Goal: Communication & Community: Answer question/provide support

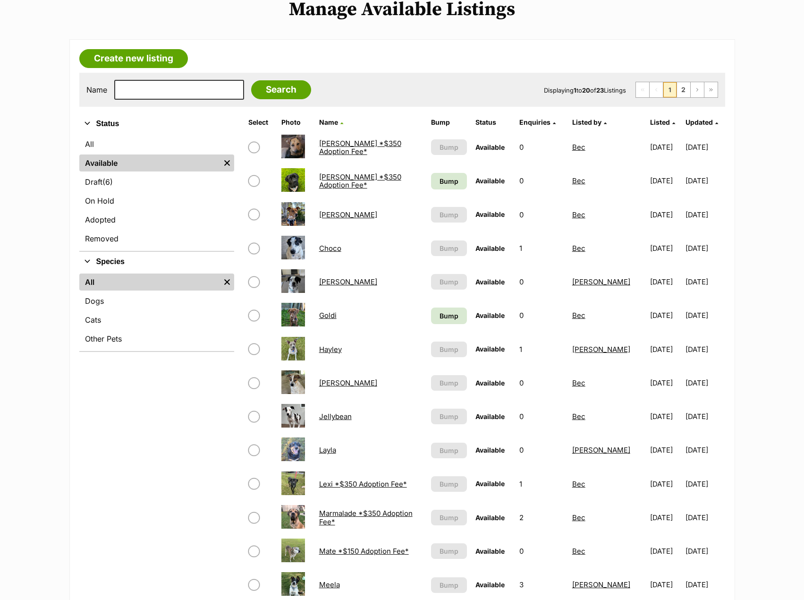
scroll to position [236, 0]
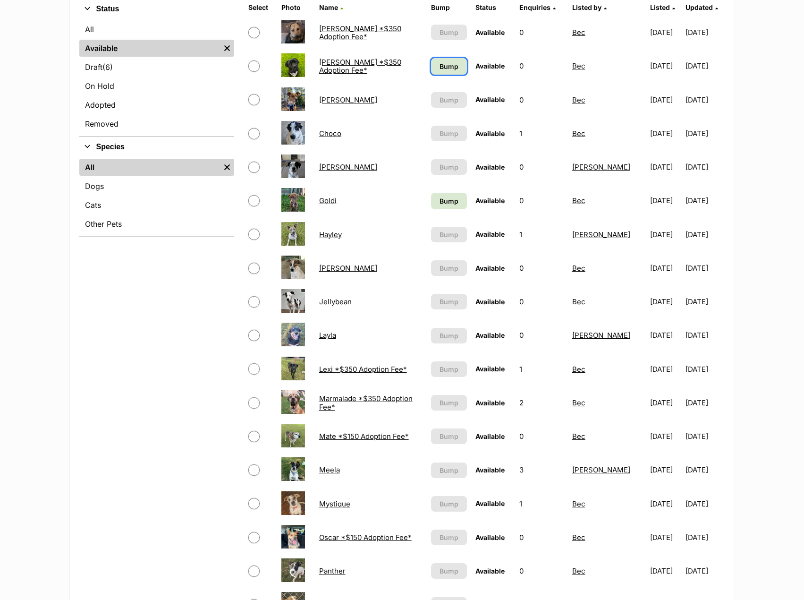
click at [446, 66] on span "Bump" at bounding box center [449, 66] width 19 height 10
click at [443, 200] on span "Bump" at bounding box center [449, 201] width 19 height 10
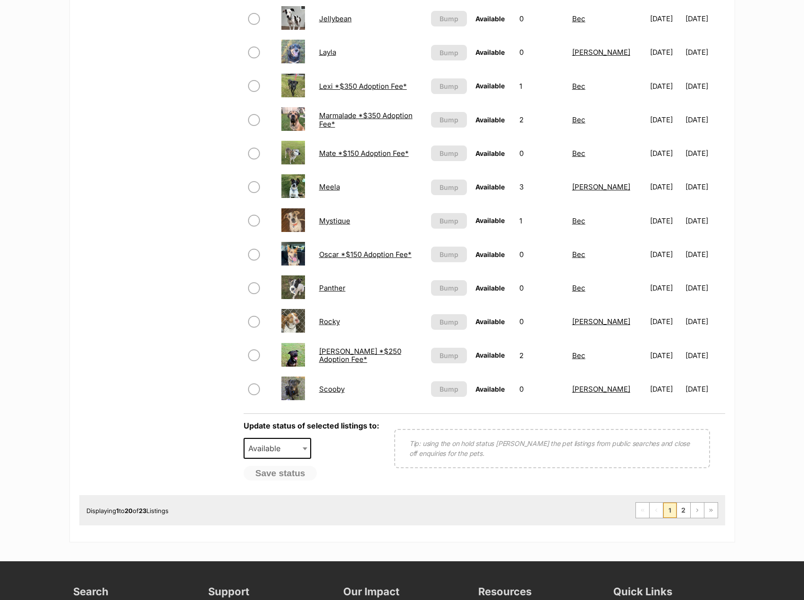
scroll to position [519, 0]
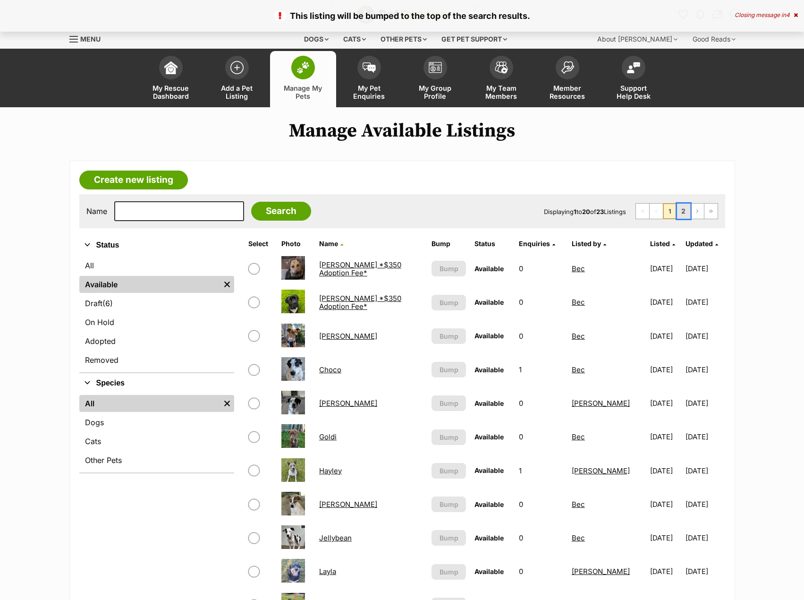
click at [682, 209] on link "2" at bounding box center [683, 211] width 13 height 15
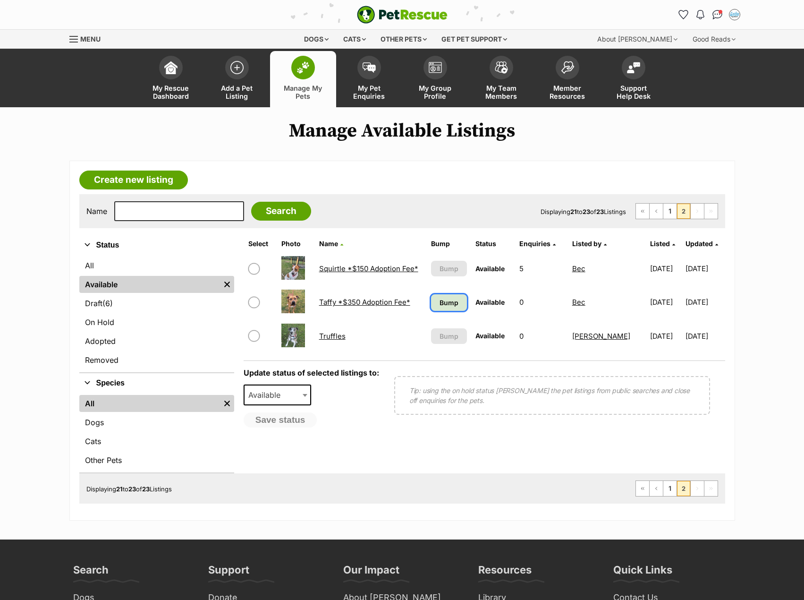
click at [445, 299] on span "Bump" at bounding box center [449, 303] width 19 height 10
click at [255, 270] on input "checkbox" at bounding box center [253, 268] width 11 height 11
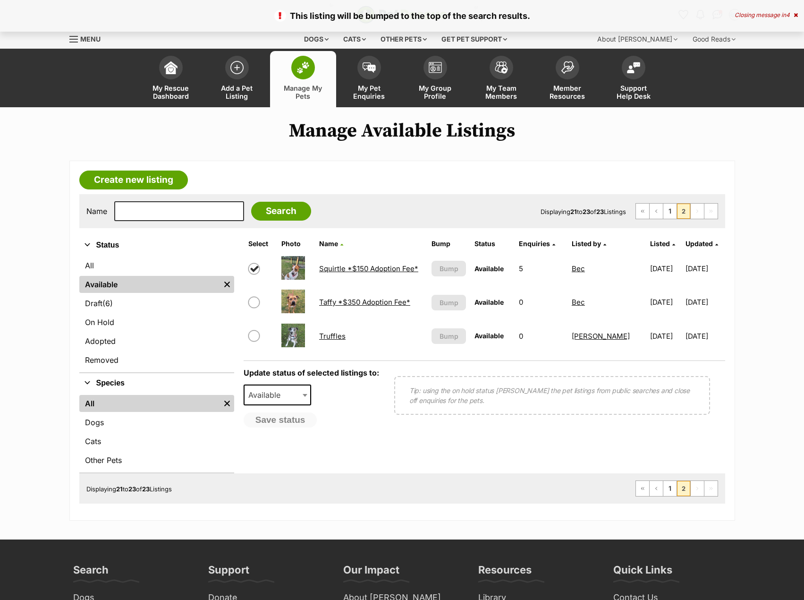
checkbox input "true"
click at [280, 400] on span "Available" at bounding box center [267, 394] width 45 height 13
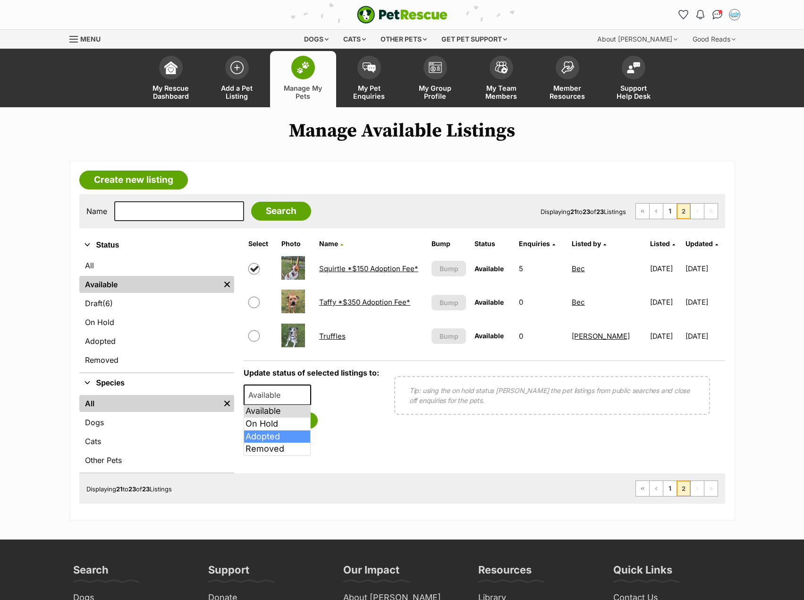
select select "rehomed"
click at [273, 423] on button "Save status" at bounding box center [281, 420] width 75 height 16
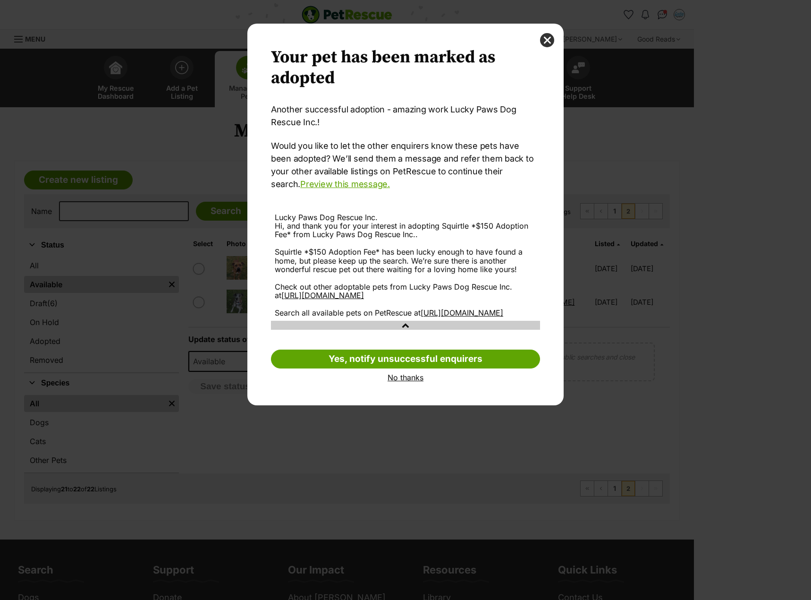
click at [403, 382] on link "No thanks" at bounding box center [405, 377] width 269 height 9
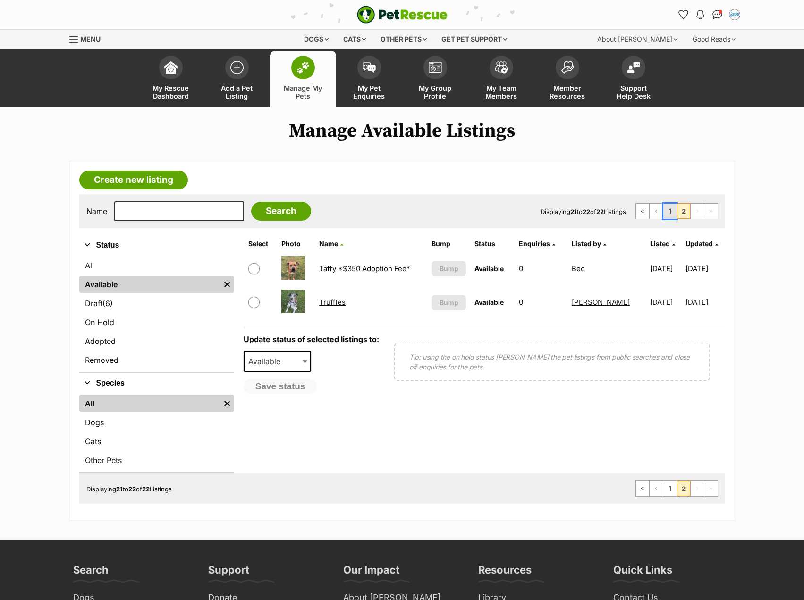
click at [669, 214] on link "1" at bounding box center [670, 211] width 13 height 15
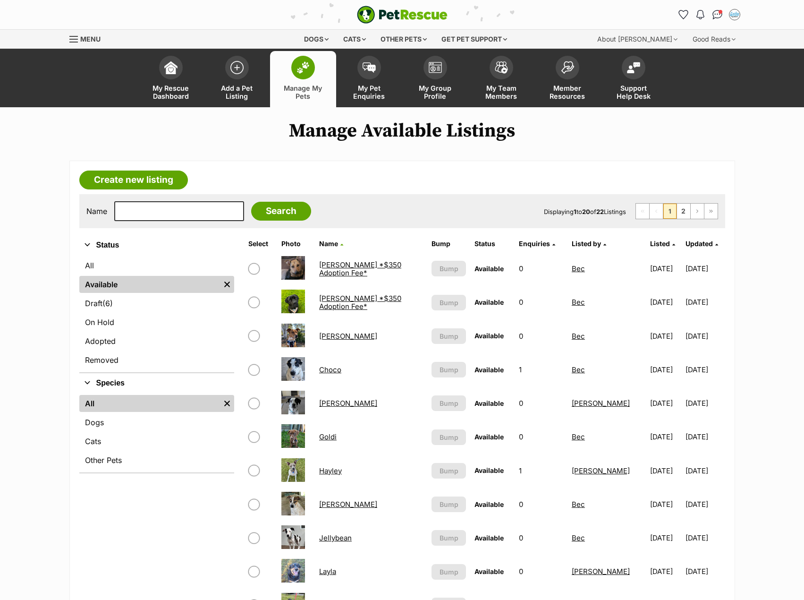
click at [255, 337] on input "checkbox" at bounding box center [253, 335] width 11 height 11
checkbox input "true"
click at [718, 12] on img "Conversations" at bounding box center [717, 15] width 13 height 12
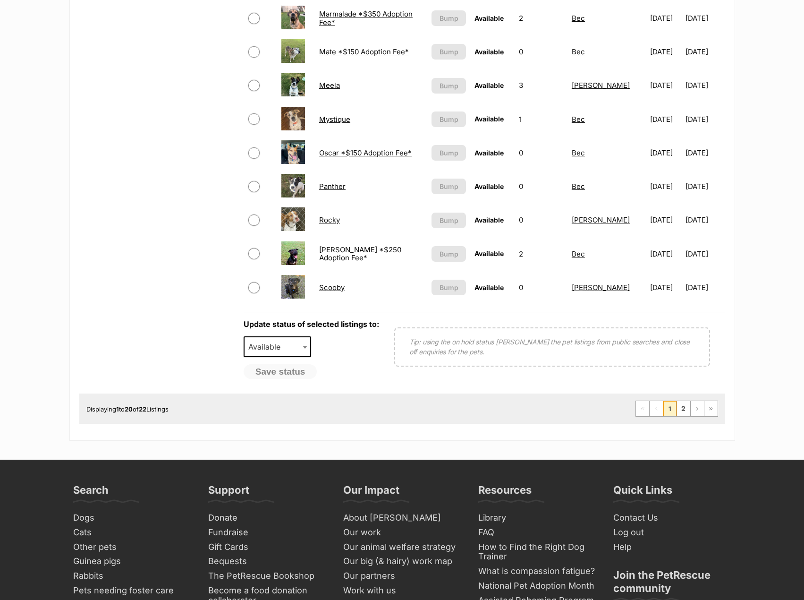
scroll to position [708, 0]
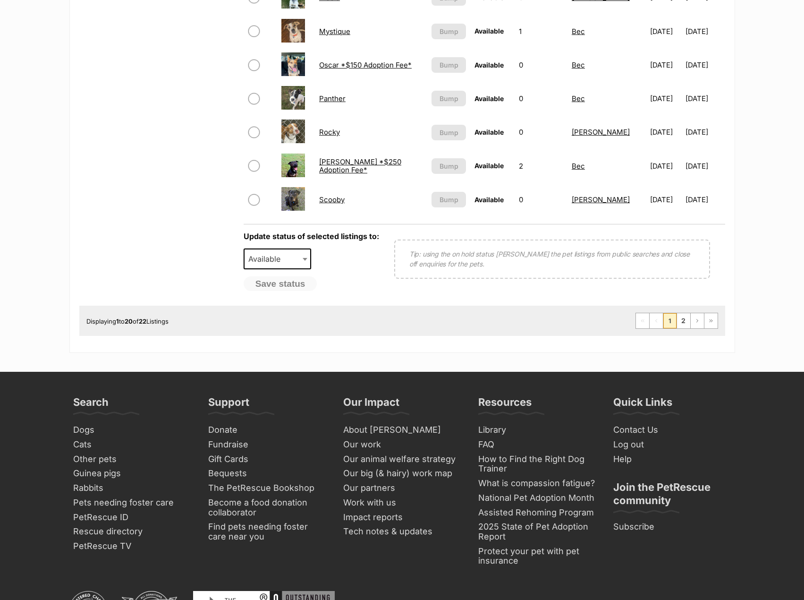
click at [257, 255] on span "Available" at bounding box center [267, 258] width 45 height 13
click at [257, 263] on span "Adopted" at bounding box center [267, 258] width 44 height 13
select select "active"
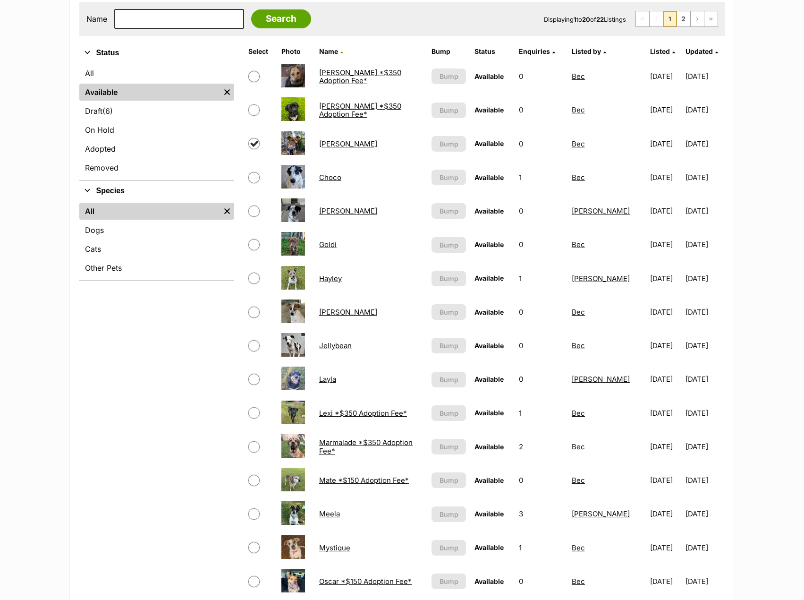
scroll to position [0, 0]
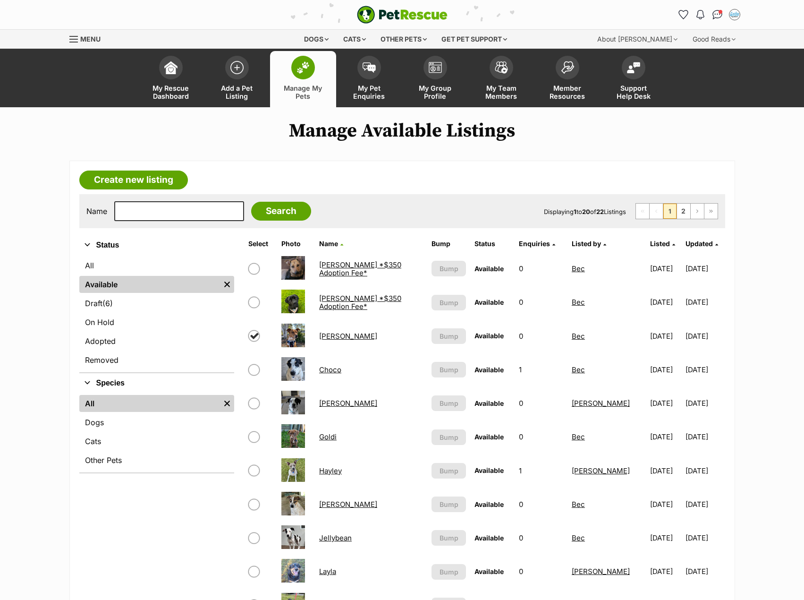
click at [255, 336] on input "checkbox" at bounding box center [253, 335] width 11 height 11
checkbox input "false"
click at [255, 337] on input "checkbox" at bounding box center [253, 335] width 11 height 11
checkbox input "true"
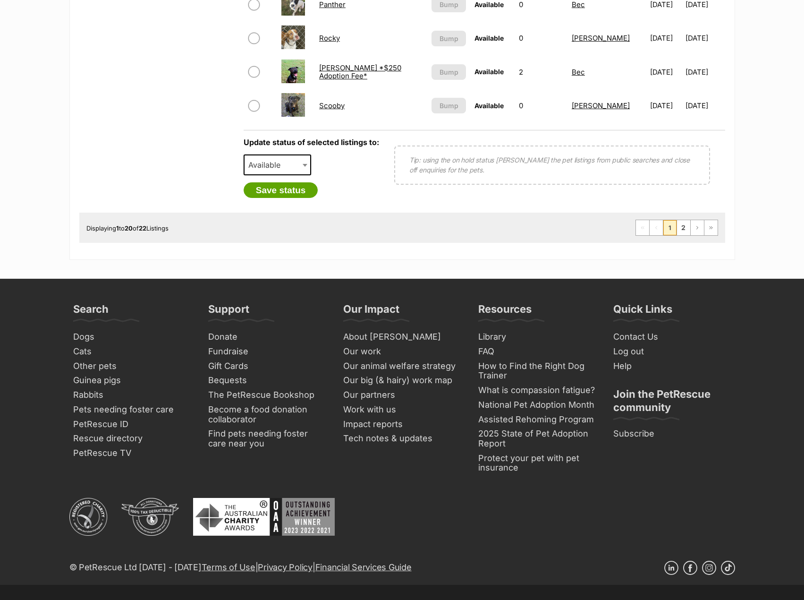
scroll to position [803, 0]
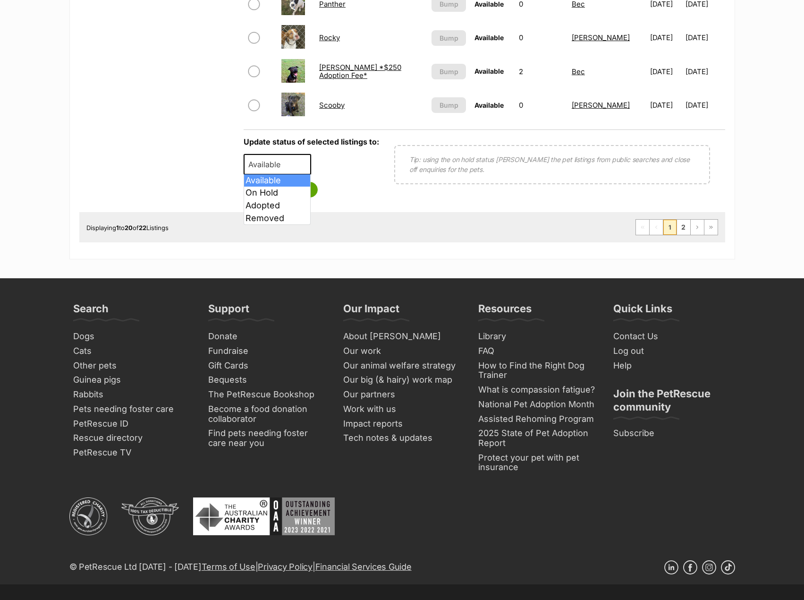
click at [264, 169] on span "Available" at bounding box center [267, 164] width 45 height 13
select select "rehomed"
click at [275, 191] on button "Save status" at bounding box center [281, 190] width 75 height 16
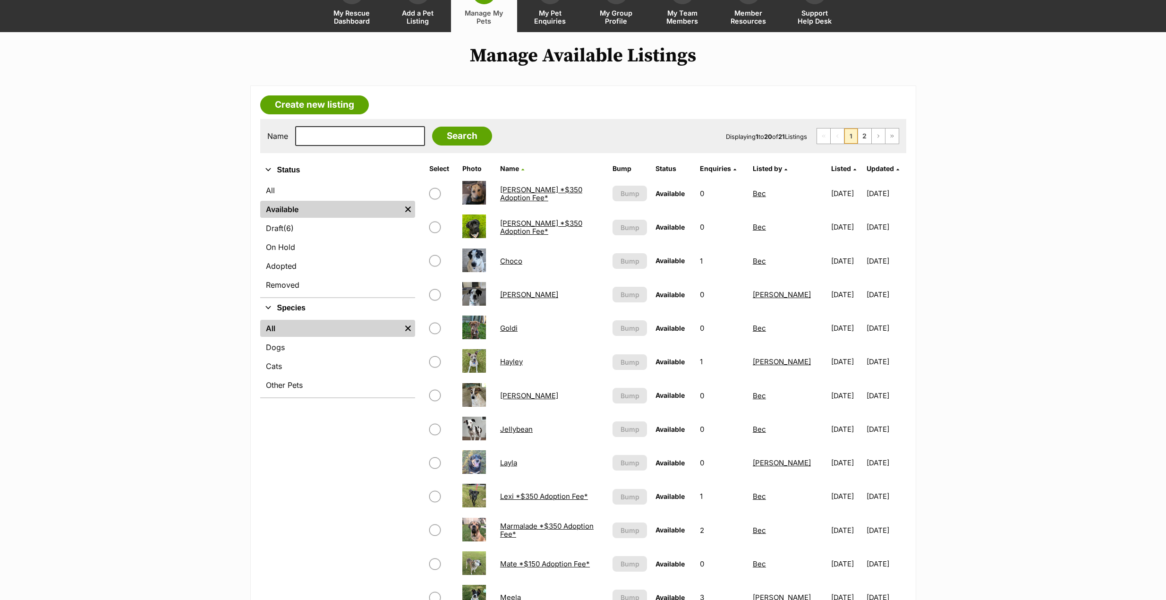
scroll to position [0, 0]
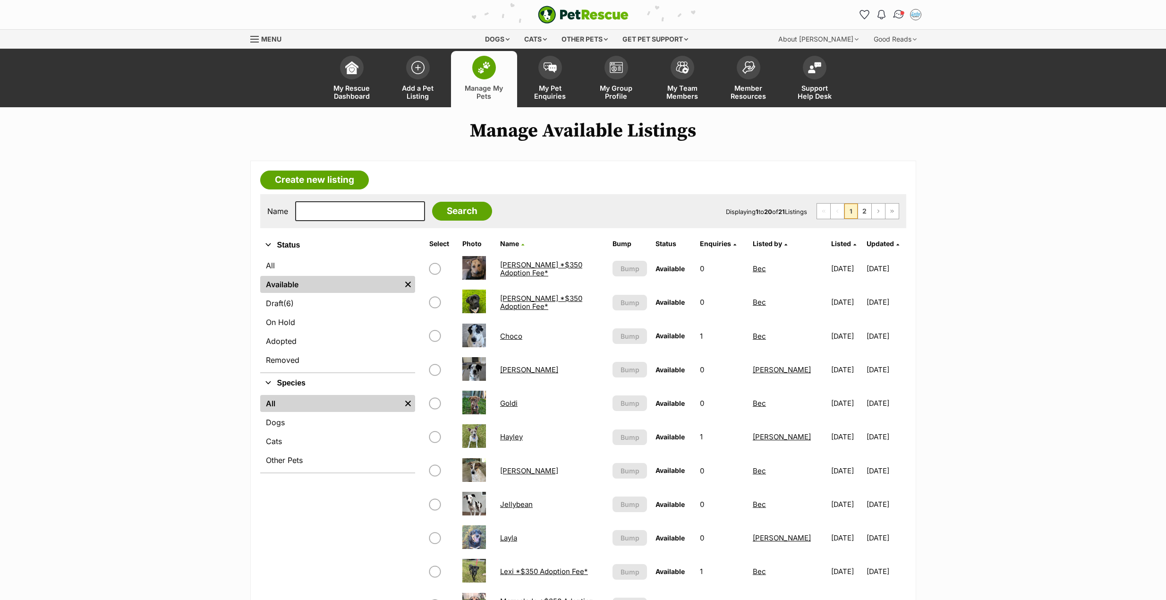
click at [804, 11] on img "Conversations" at bounding box center [898, 15] width 13 height 12
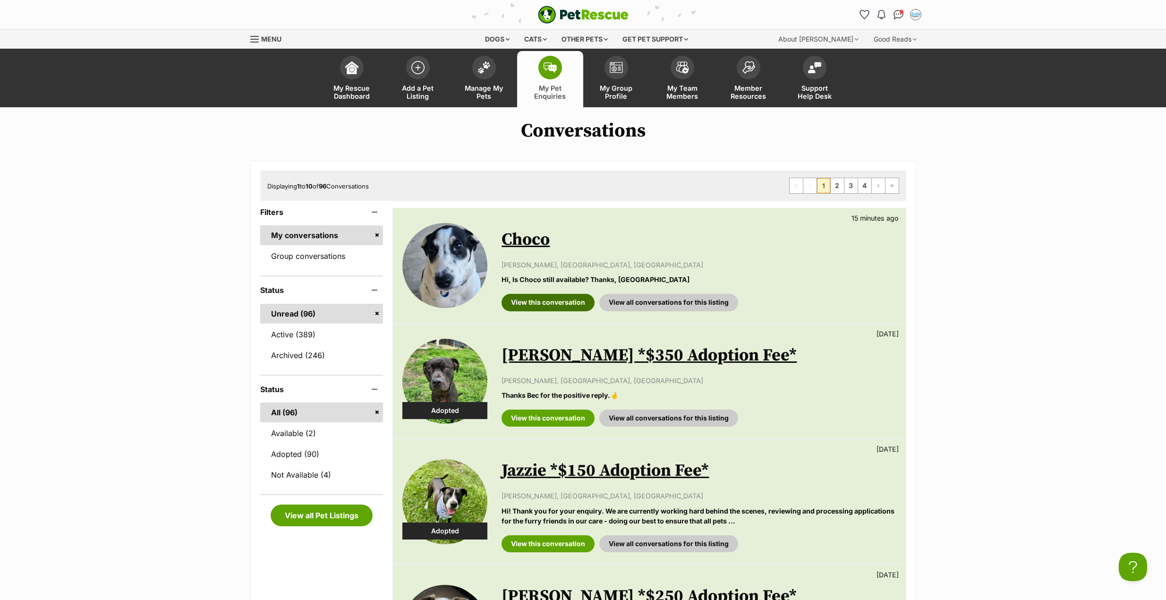
click at [548, 302] on link "View this conversation" at bounding box center [548, 302] width 93 height 17
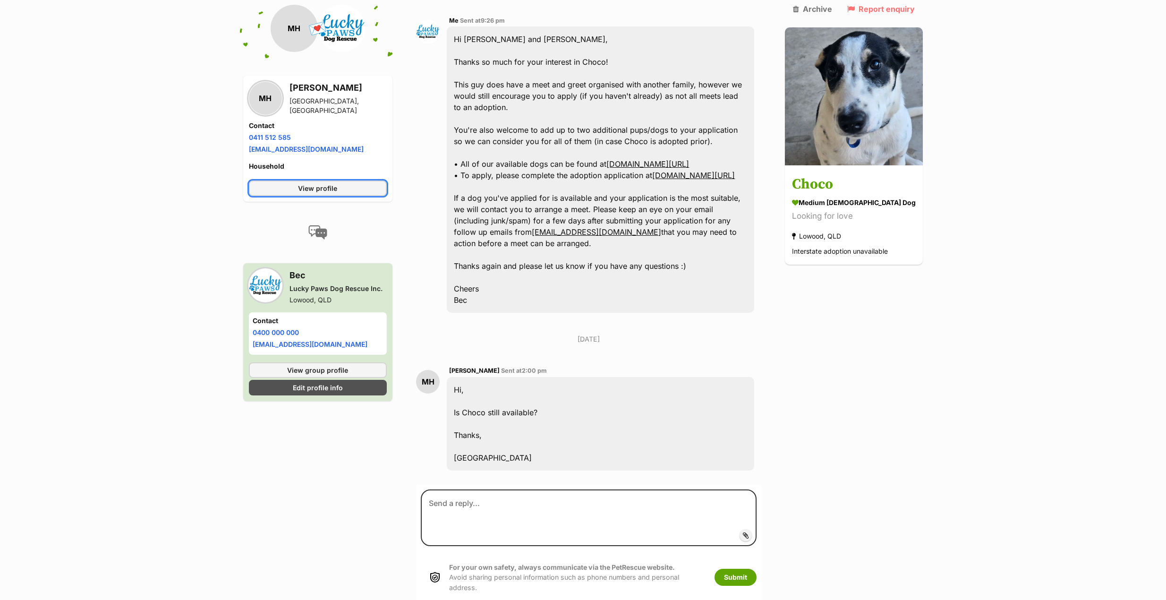
scroll to position [876, 0]
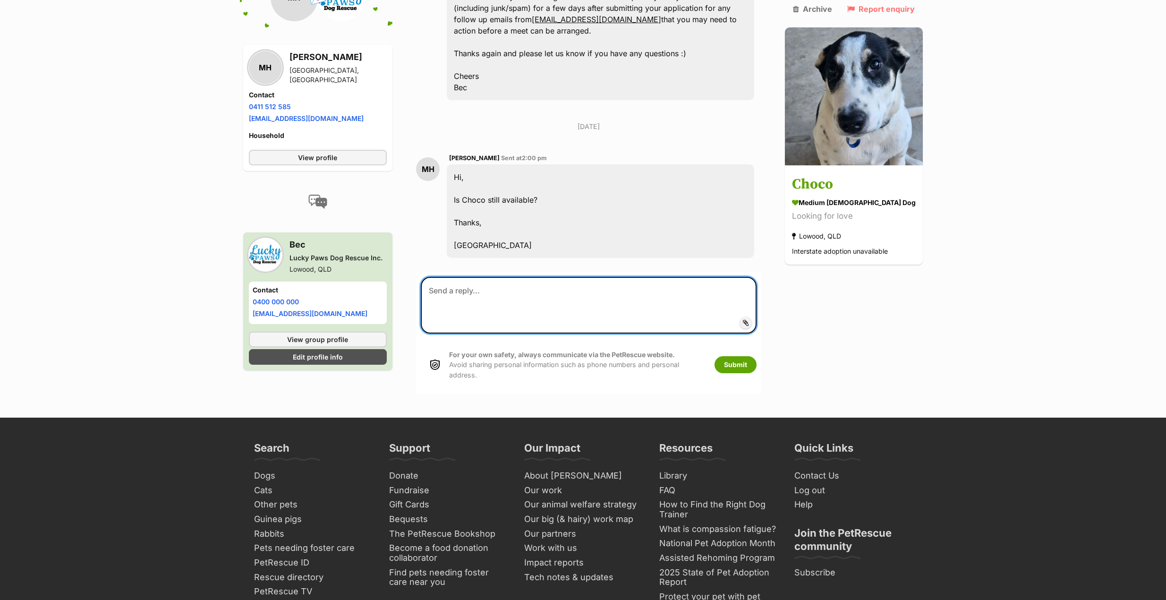
click at [602, 317] on textarea at bounding box center [589, 305] width 336 height 57
click at [545, 312] on textarea "Hi Madison, Yes he's still available 🙂" at bounding box center [589, 305] width 336 height 57
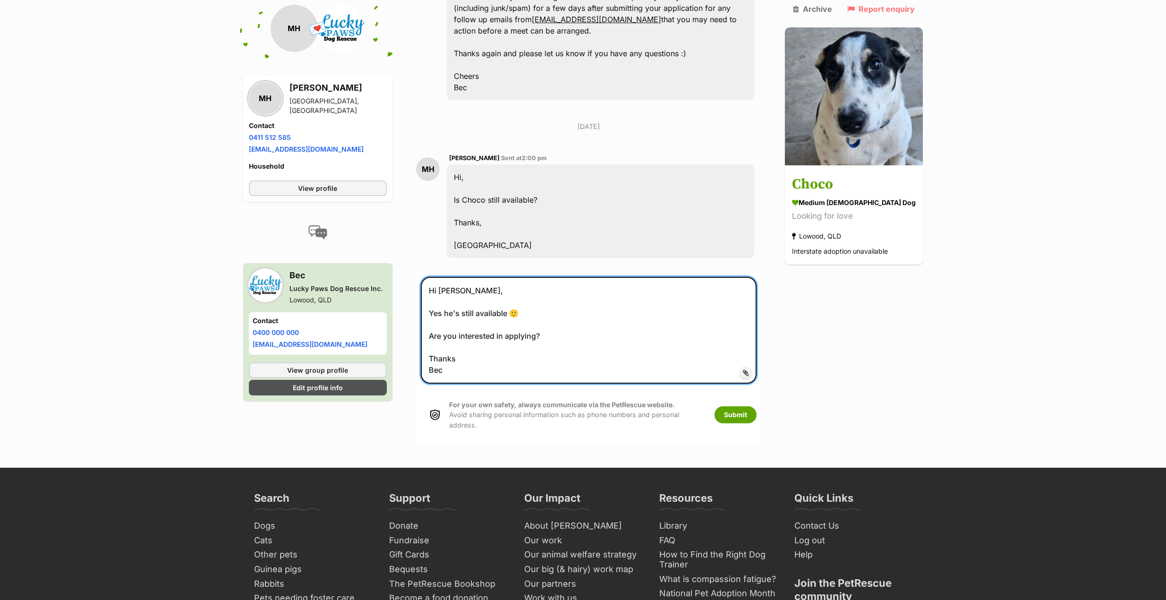
click at [564, 336] on textarea "Hi Madison, Yes he's still available 🙂 Are you interested in applying? Thanks B…" at bounding box center [589, 330] width 336 height 107
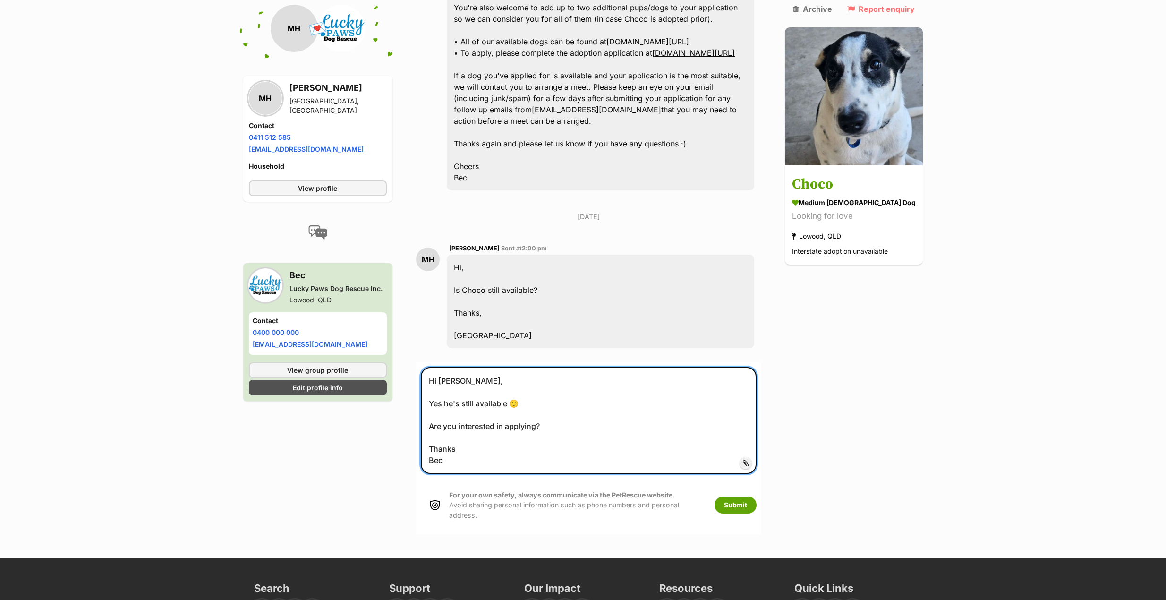
scroll to position [828, 0]
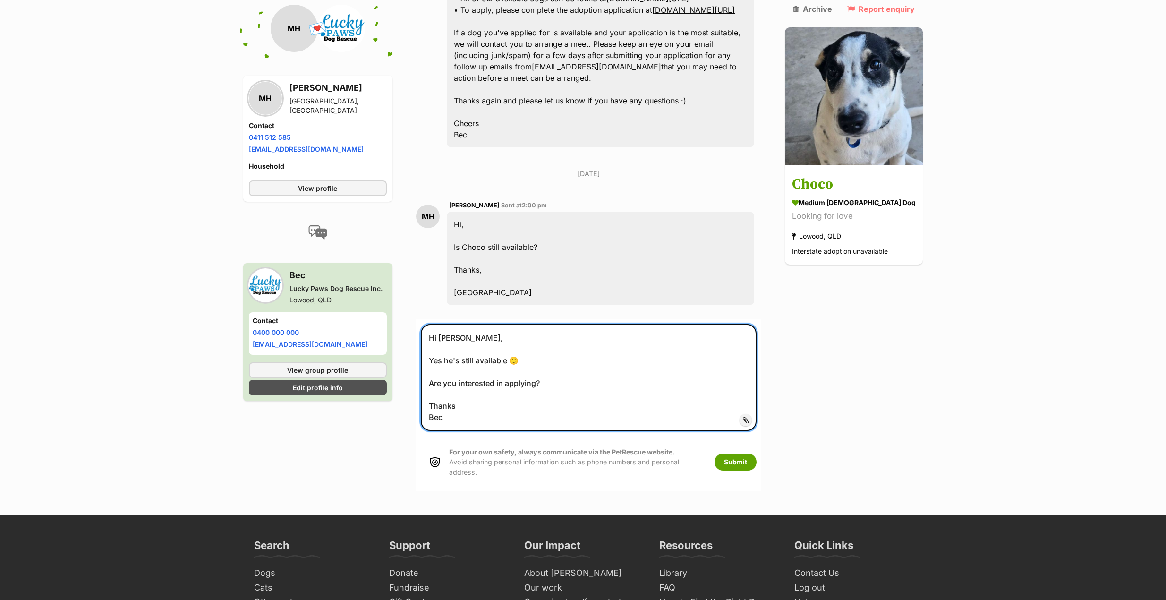
click at [454, 360] on textarea "Hi Madison, Yes he's still available 🙂 Are you interested in applying? Thanks B…" at bounding box center [589, 377] width 336 height 107
click at [465, 403] on textarea "Hi Madison, Yes Choco is still available 🙂 Are you interested in applying for h…" at bounding box center [589, 377] width 336 height 107
click at [454, 418] on textarea "Hi Madison, Yes Choco is still available 🙂 Are you interested in applying for h…" at bounding box center [589, 377] width 336 height 107
drag, startPoint x: 434, startPoint y: 368, endPoint x: 590, endPoint y: 379, distance: 155.7
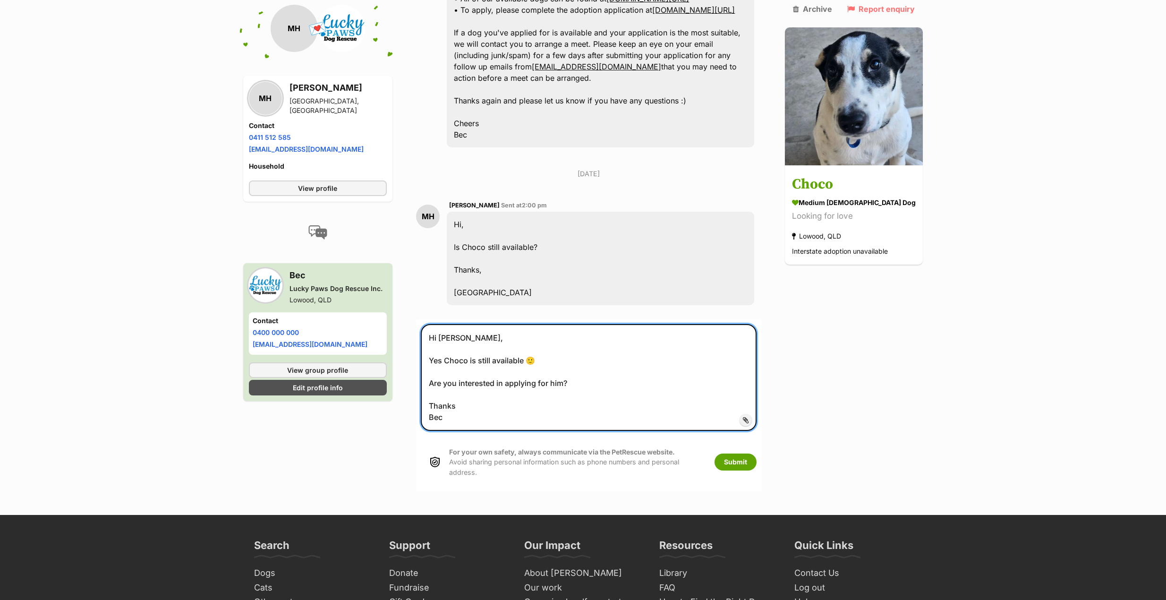
click at [590, 379] on textarea "Hi Madison, Yes Choco is still available 🙂 Are you interested in applying for h…" at bounding box center [589, 377] width 336 height 107
click at [440, 383] on textarea "Hi Madison, Yes Choco is still available 🙂 Are you interested in applying for h…" at bounding box center [589, 377] width 336 height 107
click at [434, 382] on textarea "Hi Madison, Yes Choco is still available 🙂 Are you interested in applying for h…" at bounding box center [589, 377] width 336 height 107
click at [450, 392] on textarea "Hi Madison, Yes Choco is still available 🙂 Are you interested in applying for h…" at bounding box center [589, 377] width 336 height 107
click at [489, 409] on textarea "Hi Madison, Yes Choco is still available 🙂 Are you interested in applying for h…" at bounding box center [589, 377] width 336 height 107
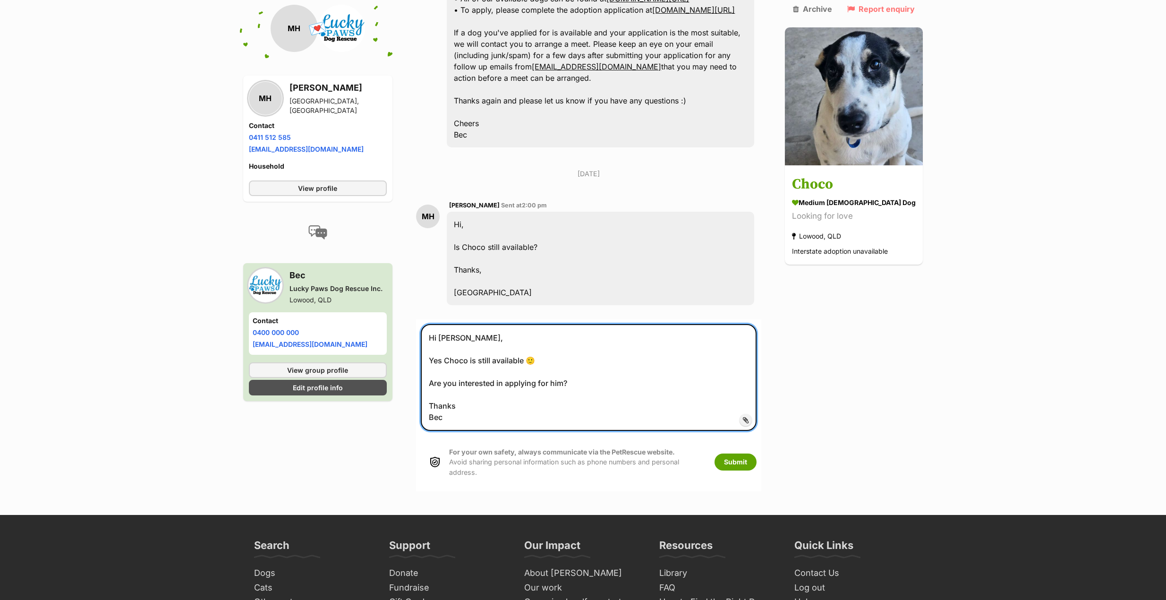
click at [489, 417] on textarea "Hi Madison, Yes Choco is still available 🙂 Are you interested in applying for h…" at bounding box center [589, 377] width 336 height 107
click at [445, 358] on textarea "Hi Madison, Yes Choco is still available 🙂 Are you interested in applying for h…" at bounding box center [589, 377] width 336 height 107
click at [494, 407] on textarea "Hi Madison, Yes, Choco is still available 🙂 Are you interested in applying for …" at bounding box center [589, 377] width 336 height 107
click at [493, 412] on textarea "Hi Madison, Yes, Choco is still available 🙂 Are you interested in applying for …" at bounding box center [589, 377] width 336 height 107
click at [484, 382] on textarea "Hi Madison, Yes, Choco is still available 🙂 Are you interested in applying for …" at bounding box center [589, 377] width 336 height 107
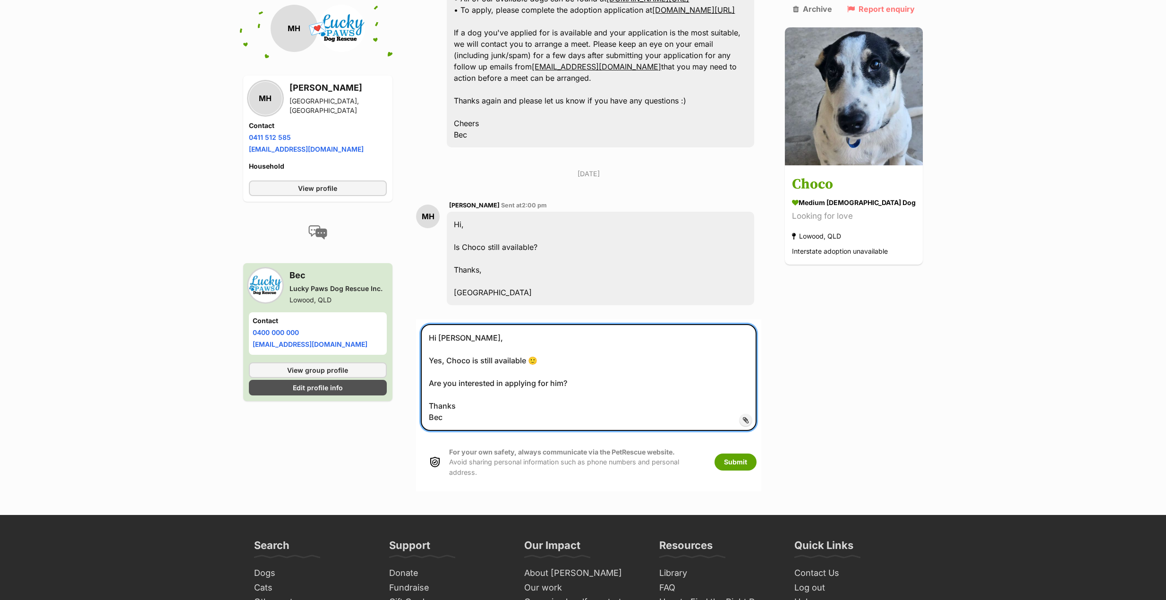
click at [481, 383] on textarea "Hi Madison, Yes, Choco is still available 🙂 Are you interested in applying for …" at bounding box center [589, 377] width 336 height 107
drag, startPoint x: 436, startPoint y: 368, endPoint x: 592, endPoint y: 383, distance: 156.5
click at [592, 383] on textarea "Hi Madison, Yes, Choco is still available 🙂 Are you interested in applying for …" at bounding box center [589, 377] width 336 height 107
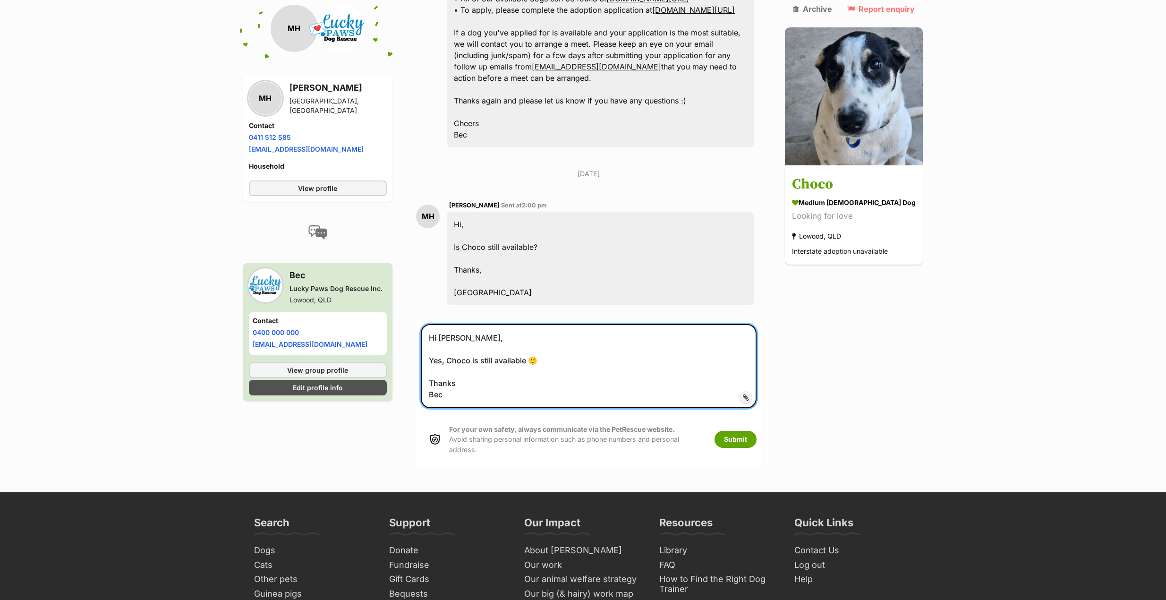
click at [583, 384] on textarea "Hi Madison, Yes, Choco is still available 🙂 Thanks Bec" at bounding box center [589, 366] width 336 height 84
click at [582, 391] on textarea "Hi Madison, Yes, Choco is still available 🙂 Thanks Bec" at bounding box center [589, 366] width 336 height 84
click at [451, 359] on textarea "Hi Madison, Yes, Choco is still available 🙂 Thanks Bec" at bounding box center [589, 366] width 336 height 84
click at [527, 388] on textarea "Hi Madison, Yes Choco is still available 🙂 Thanks Bec" at bounding box center [589, 366] width 336 height 84
click at [526, 391] on textarea "Hi Madison, Yes Choco is still available 🙂 Thanks Bec" at bounding box center [589, 366] width 336 height 84
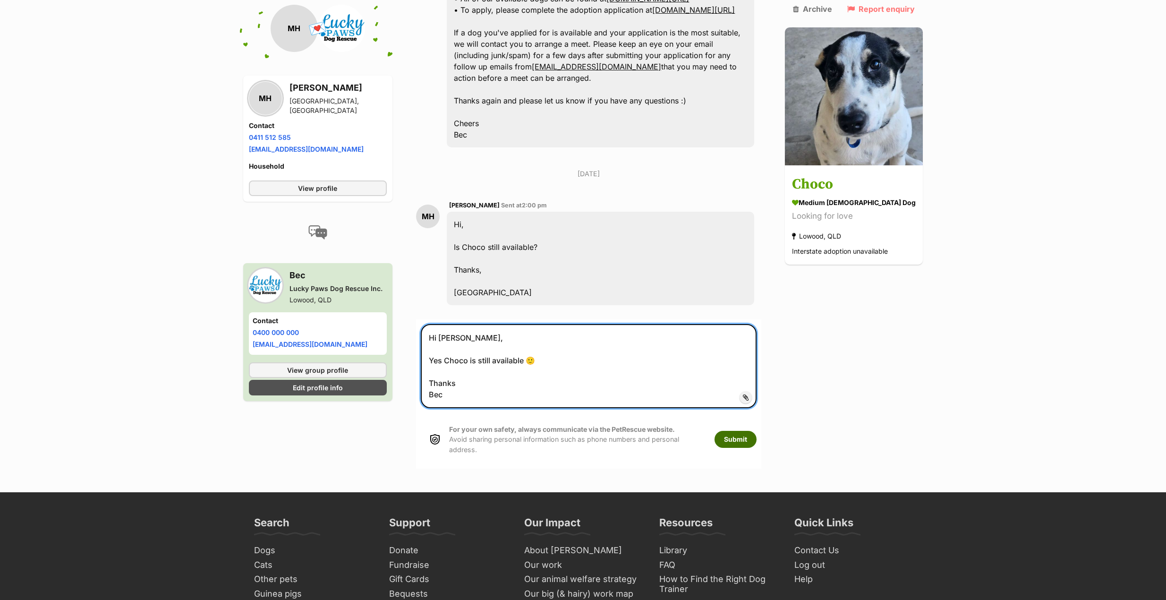
type textarea "Hi Madison, Yes Choco is still available 🙂 Thanks Bec"
click at [753, 434] on button "Submit" at bounding box center [736, 439] width 42 height 17
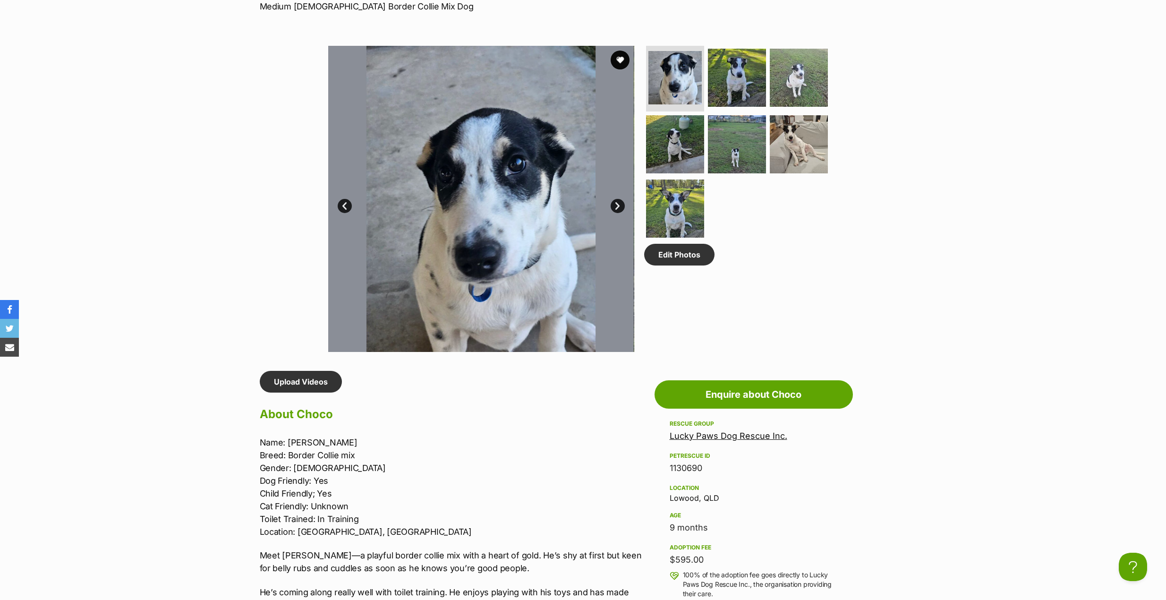
scroll to position [708, 0]
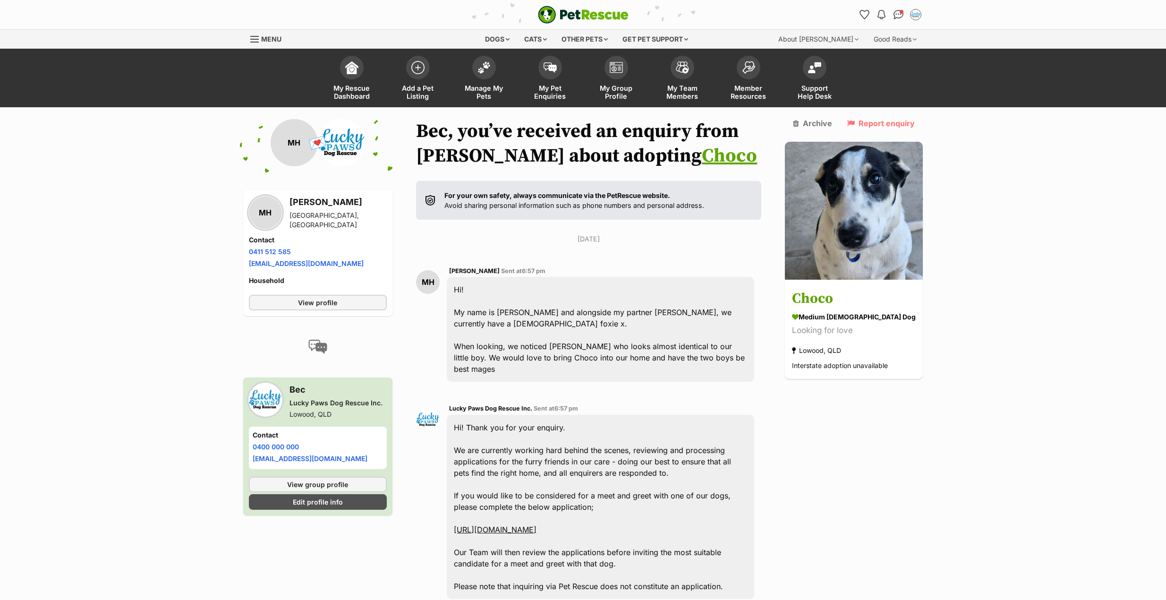
scroll to position [902, 0]
